Goal: Check status: Check status

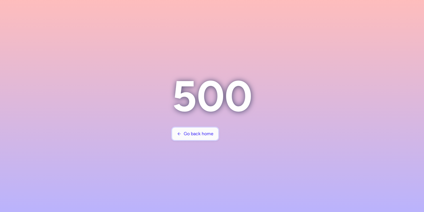
click at [188, 135] on span "Go back home" at bounding box center [199, 133] width 30 height 5
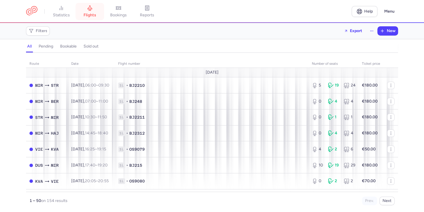
click at [96, 16] on span "flights" at bounding box center [90, 15] width 13 height 5
click at [116, 16] on span "bookings" at bounding box center [118, 15] width 17 height 5
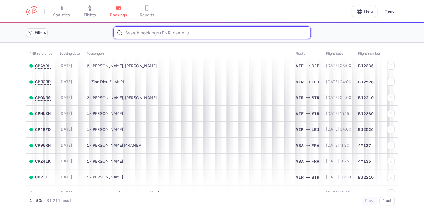
click at [152, 37] on input at bounding box center [211, 32] width 197 height 13
paste input "CPNUFC"
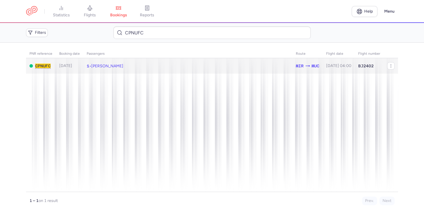
click at [101, 65] on span "[PERSON_NAME]" at bounding box center [107, 66] width 32 height 5
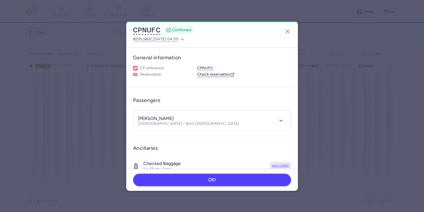
click at [213, 76] on link "Check reservation" at bounding box center [216, 74] width 38 height 5
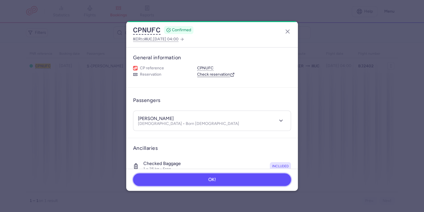
click at [202, 183] on button "OK!" at bounding box center [212, 179] width 158 height 13
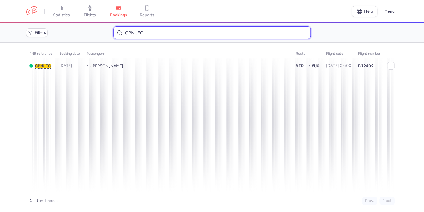
drag, startPoint x: 156, startPoint y: 32, endPoint x: 88, endPoint y: 31, distance: 67.9
click at [89, 32] on div "Filters CPNUFC" at bounding box center [212, 32] width 377 height 17
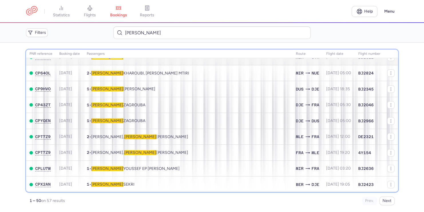
scroll to position [214, 0]
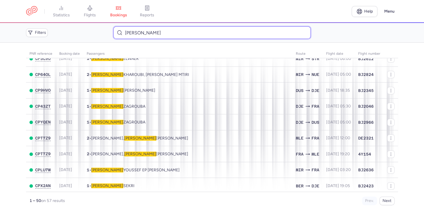
click at [182, 31] on input "[PERSON_NAME]" at bounding box center [211, 32] width 197 height 13
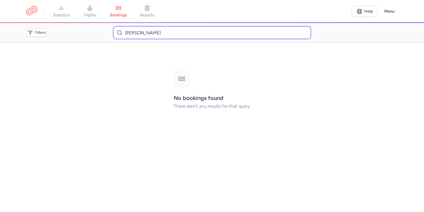
click at [145, 34] on input "[PERSON_NAME]" at bounding box center [211, 32] width 197 height 13
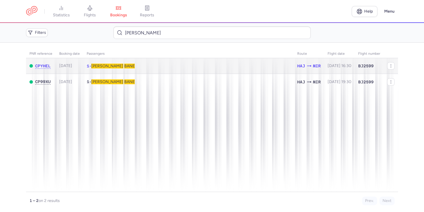
click at [124, 67] on span "BANE" at bounding box center [129, 66] width 11 height 5
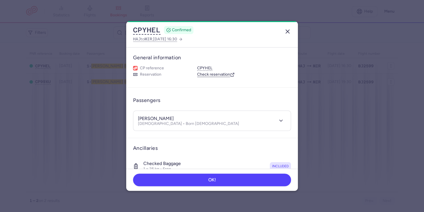
click at [289, 31] on icon "button" at bounding box center [287, 31] width 7 height 7
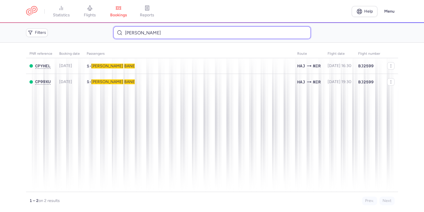
drag, startPoint x: 156, startPoint y: 34, endPoint x: 120, endPoint y: 29, distance: 37.1
click at [120, 29] on input "[PERSON_NAME]" at bounding box center [211, 32] width 197 height 13
paste input "[PERSON_NAME]"
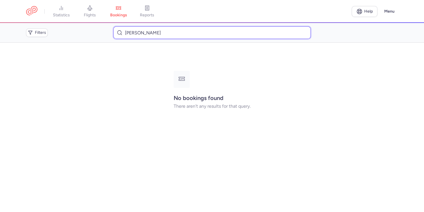
drag, startPoint x: 146, startPoint y: 33, endPoint x: 38, endPoint y: 27, distance: 107.8
click at [49, 31] on div "Filters [PERSON_NAME]" at bounding box center [212, 32] width 377 height 17
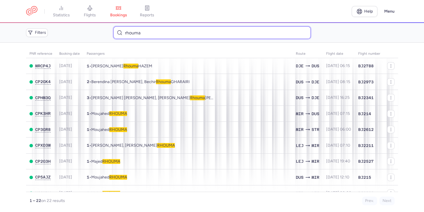
type input "rhouma"
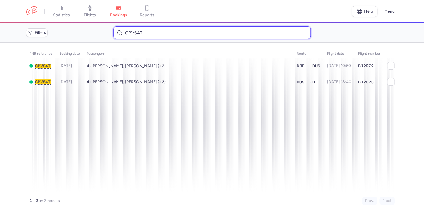
drag, startPoint x: 150, startPoint y: 33, endPoint x: 59, endPoint y: 33, distance: 90.8
click at [59, 33] on div "Filters CPVS4T" at bounding box center [212, 32] width 377 height 17
type input "Meier"
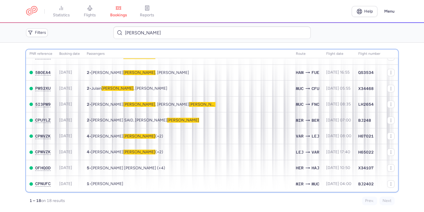
scroll to position [156, 0]
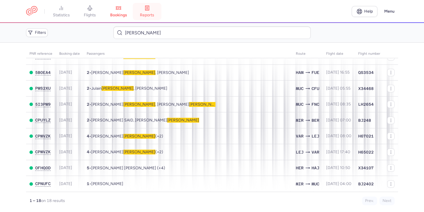
click at [149, 12] on link "reports" at bounding box center [147, 11] width 29 height 13
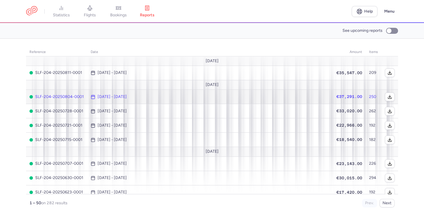
click at [359, 97] on td "€37,291.00" at bounding box center [349, 97] width 33 height 14
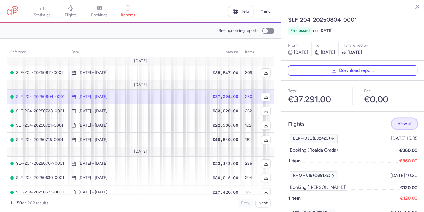
click at [401, 121] on span "View all" at bounding box center [405, 123] width 14 height 4
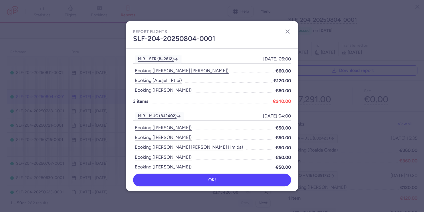
scroll to position [151, 0]
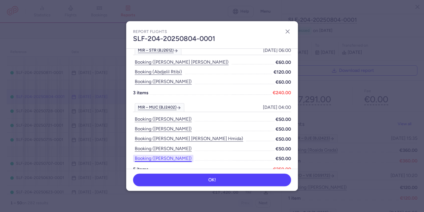
click at [161, 158] on button "Booking (sandra meier)" at bounding box center [163, 158] width 60 height 7
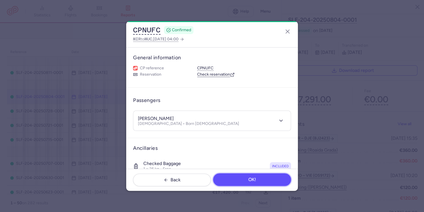
click at [251, 176] on button "OK!" at bounding box center [252, 179] width 78 height 13
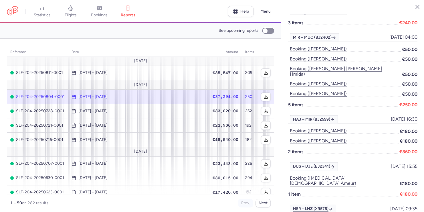
scroll to position [300, 0]
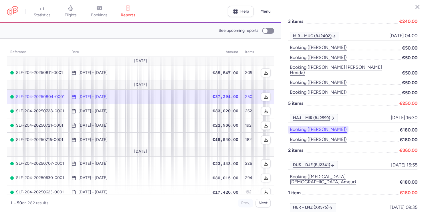
click at [343, 126] on button "Booking (nouha ben rhouma)" at bounding box center [318, 129] width 60 height 7
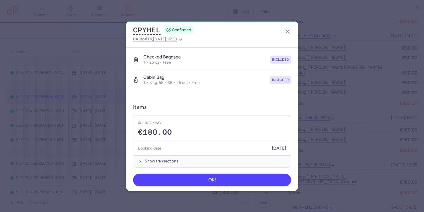
scroll to position [111, 0]
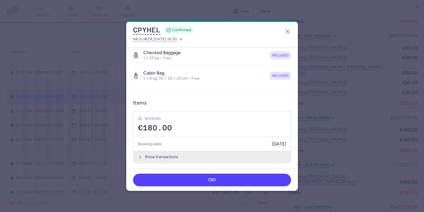
click at [138, 156] on icon "button" at bounding box center [140, 157] width 5 height 5
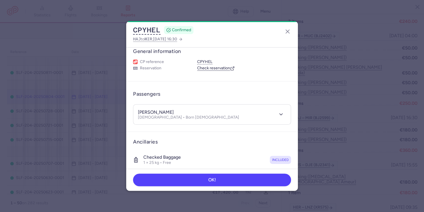
scroll to position [0, 0]
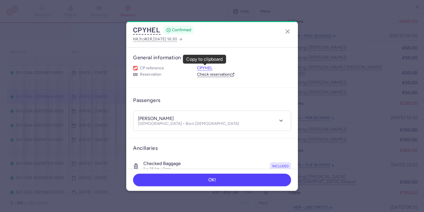
click at [209, 68] on button "CPYHEL" at bounding box center [204, 68] width 15 height 5
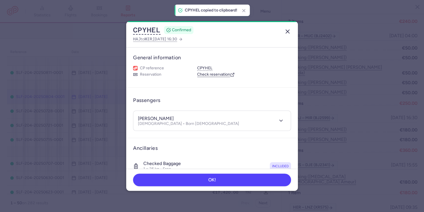
click at [288, 32] on line "button" at bounding box center [287, 31] width 3 height 3
